Goal: Task Accomplishment & Management: Manage account settings

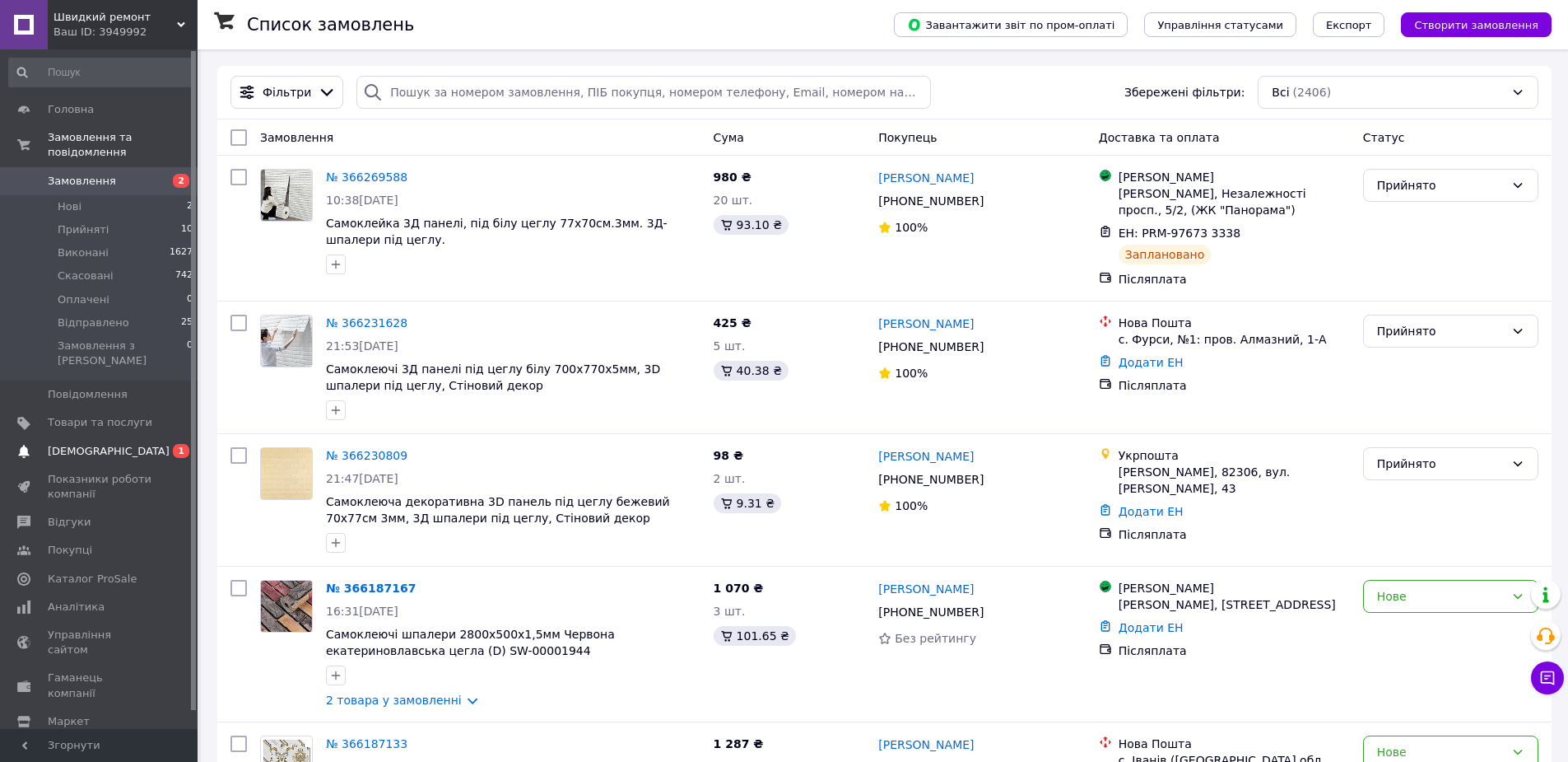
click at [87, 444] on span "[DEMOGRAPHIC_DATA]" at bounding box center [108, 451] width 122 height 14
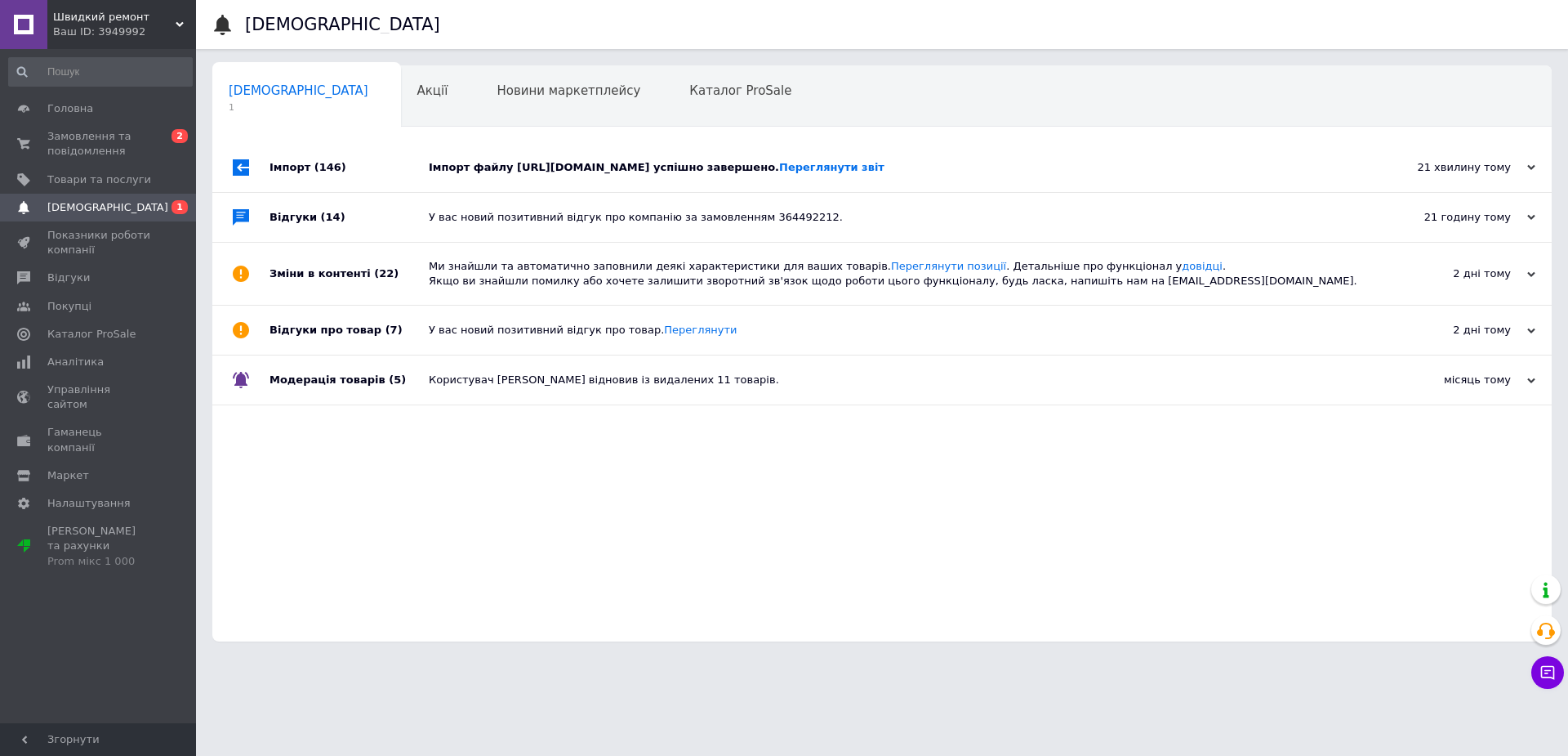
click at [532, 190] on div "Імпорт файлу [URL][DOMAIN_NAME] успішно завершено. Переглянути звіт" at bounding box center [900, 167] width 943 height 49
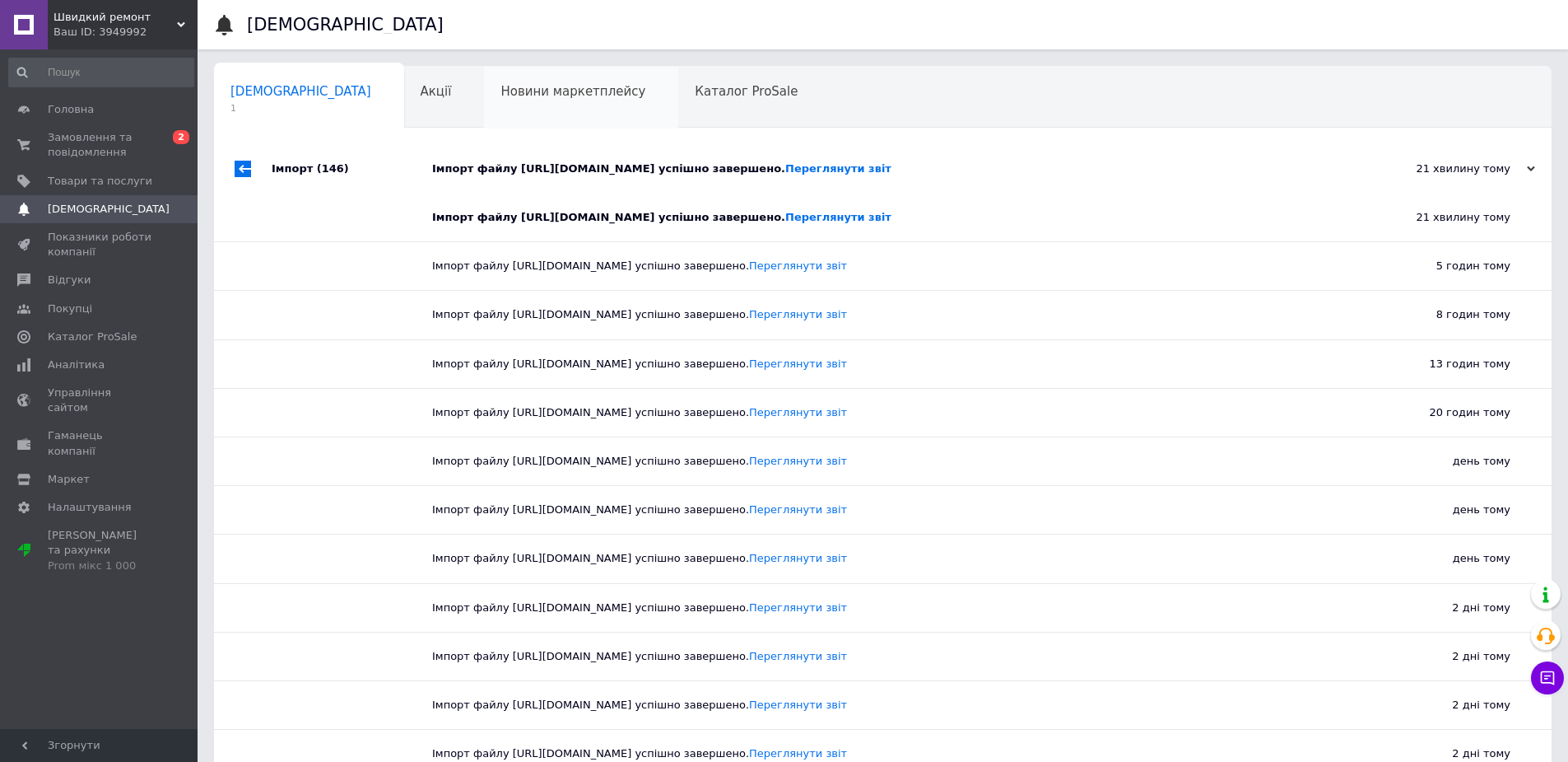
click at [500, 96] on span "Новини маркетплейсу" at bounding box center [573, 91] width 145 height 14
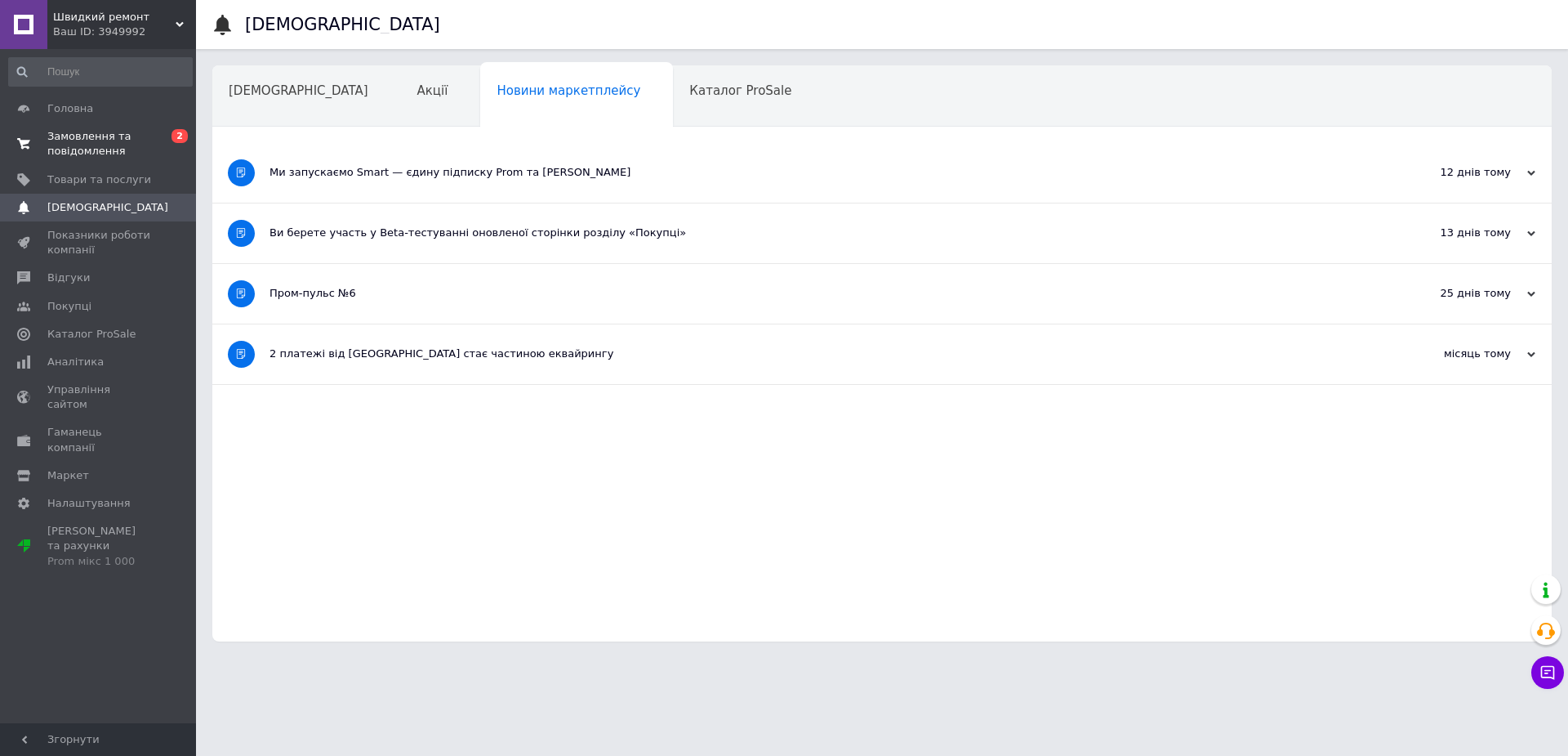
click at [97, 136] on span "Замовлення та повідомлення" at bounding box center [99, 143] width 104 height 30
